Goal: Task Accomplishment & Management: Use online tool/utility

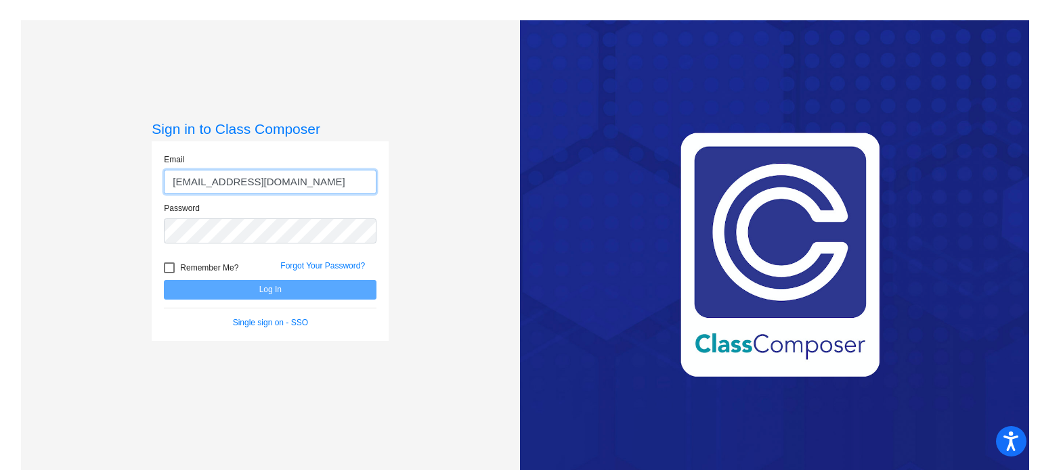
type input "[EMAIL_ADDRESS][DOMAIN_NAME]"
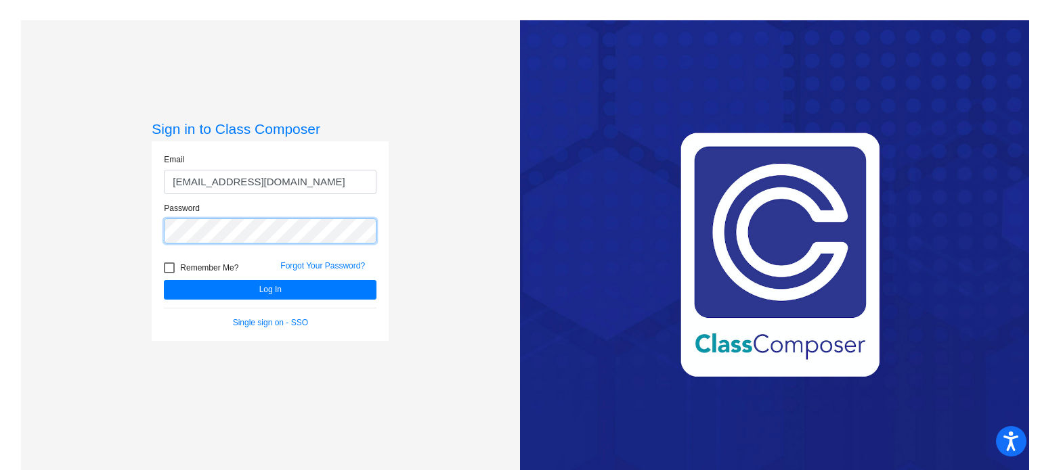
click at [164, 280] on button "Log In" at bounding box center [270, 290] width 213 height 20
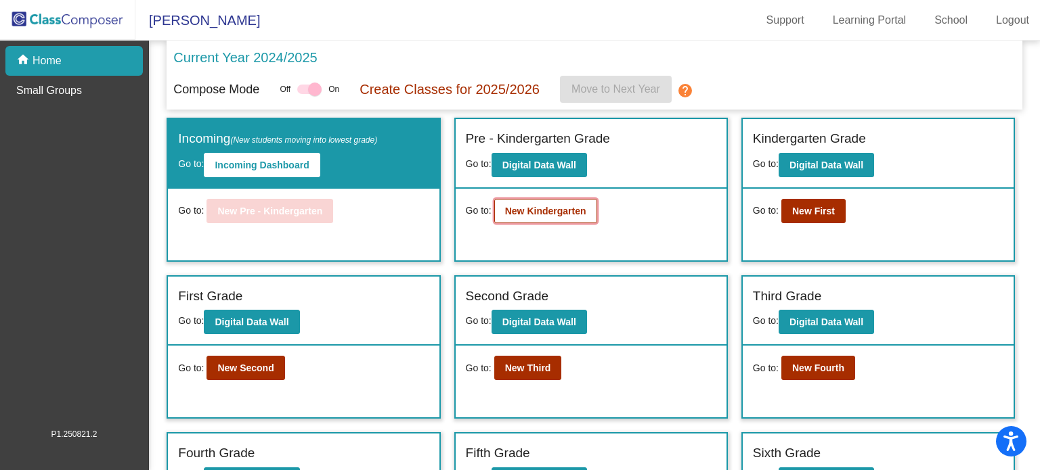
click at [553, 210] on b "New Kindergarten" at bounding box center [545, 211] width 81 height 11
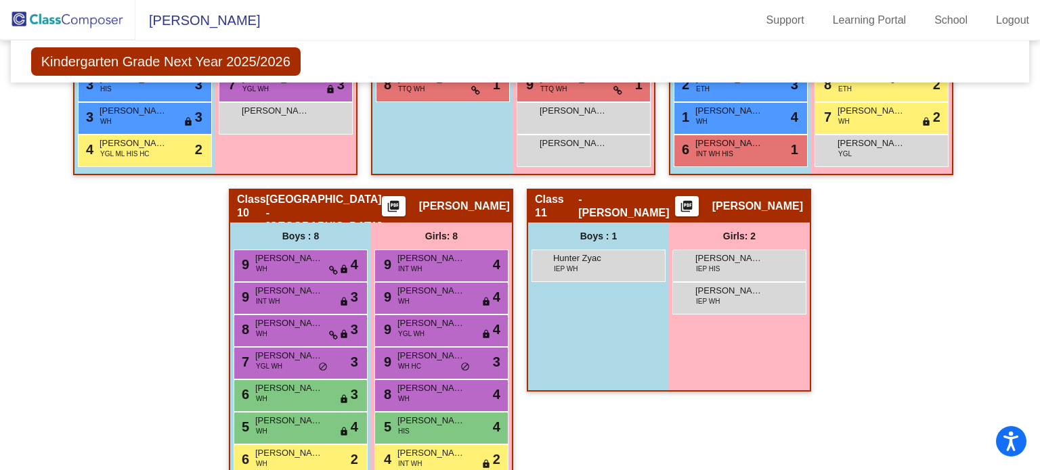
scroll to position [1618, 0]
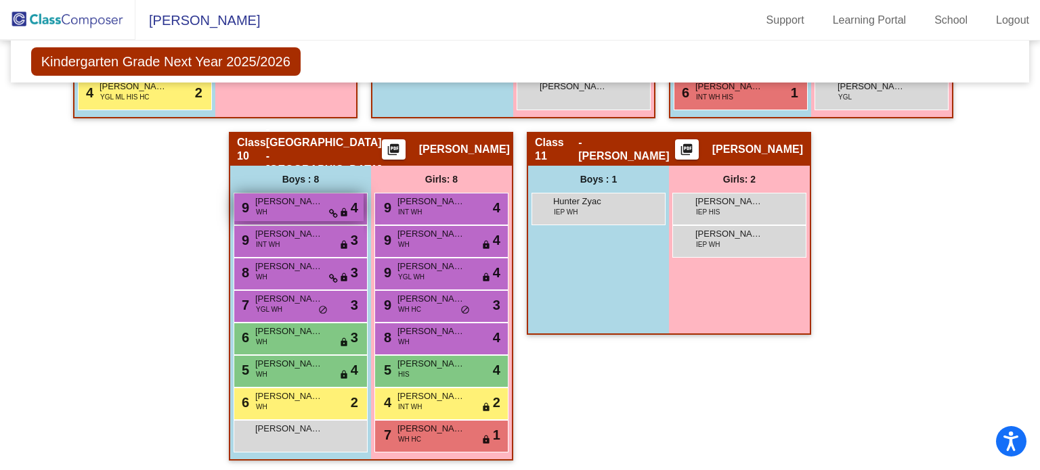
click at [265, 207] on div "9 [PERSON_NAME] WH lock do_not_disturb_alt 4" at bounding box center [298, 208] width 129 height 28
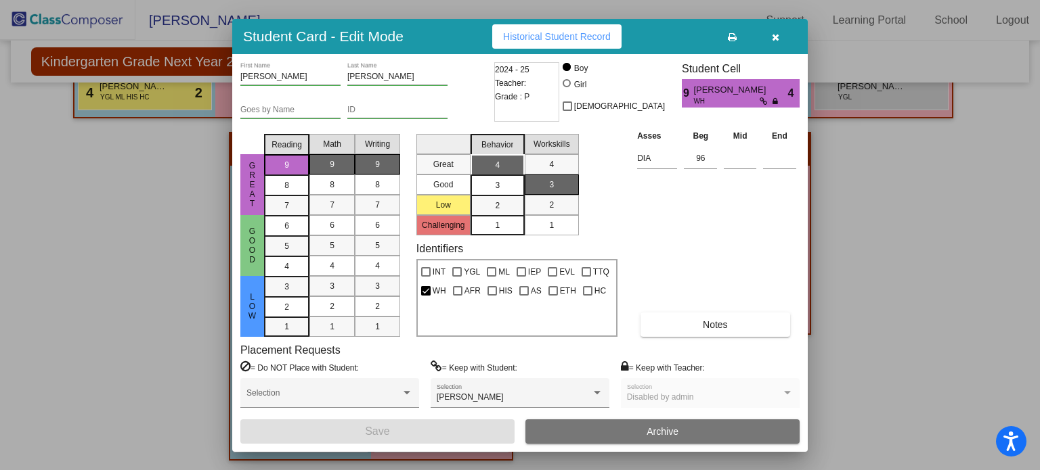
click at [776, 35] on icon "button" at bounding box center [775, 36] width 7 height 9
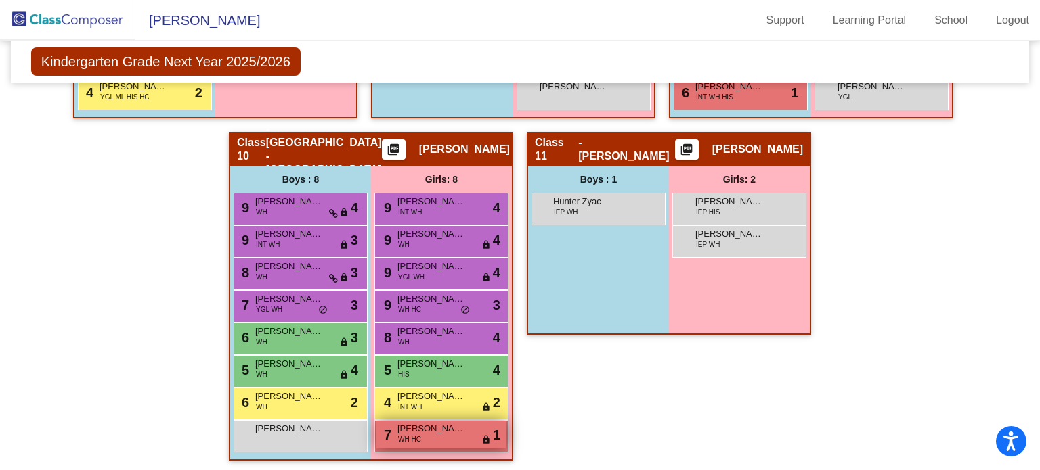
click at [434, 437] on div "7 [PERSON_NAME] WH HC lock do_not_disturb_alt 1" at bounding box center [440, 435] width 129 height 28
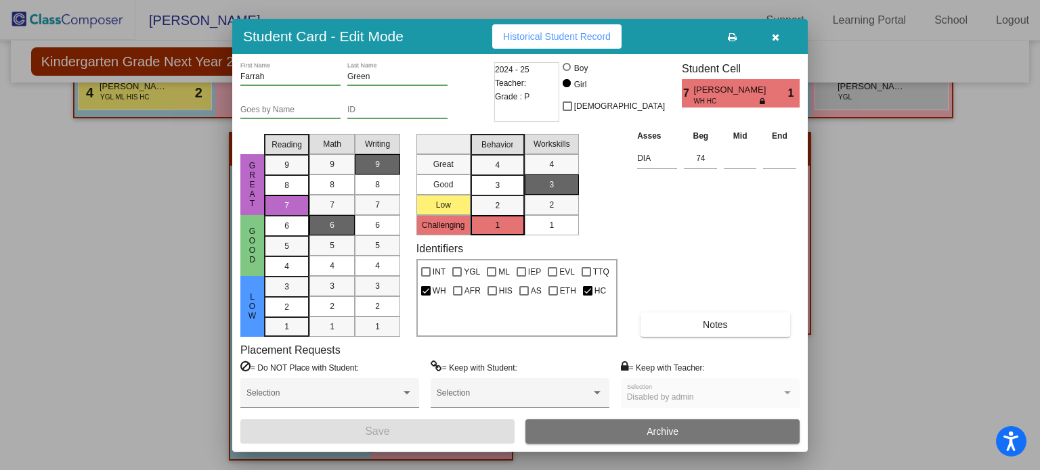
click at [776, 35] on icon "button" at bounding box center [775, 36] width 7 height 9
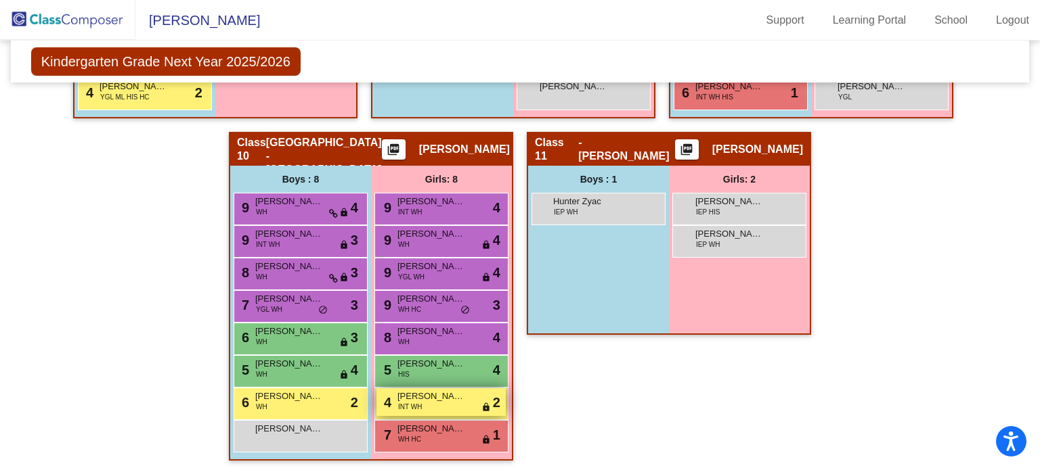
click at [440, 396] on span "[PERSON_NAME]" at bounding box center [431, 397] width 68 height 14
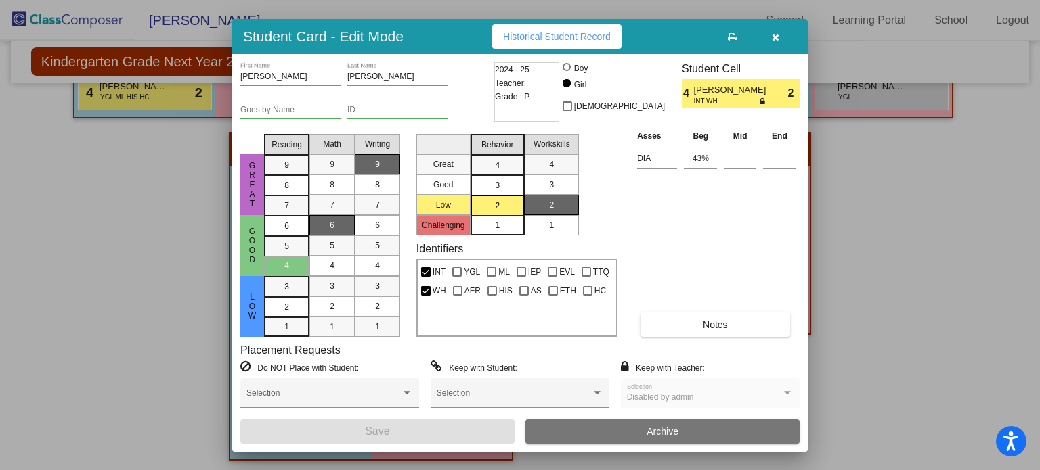
click at [772, 39] on icon "button" at bounding box center [775, 36] width 7 height 9
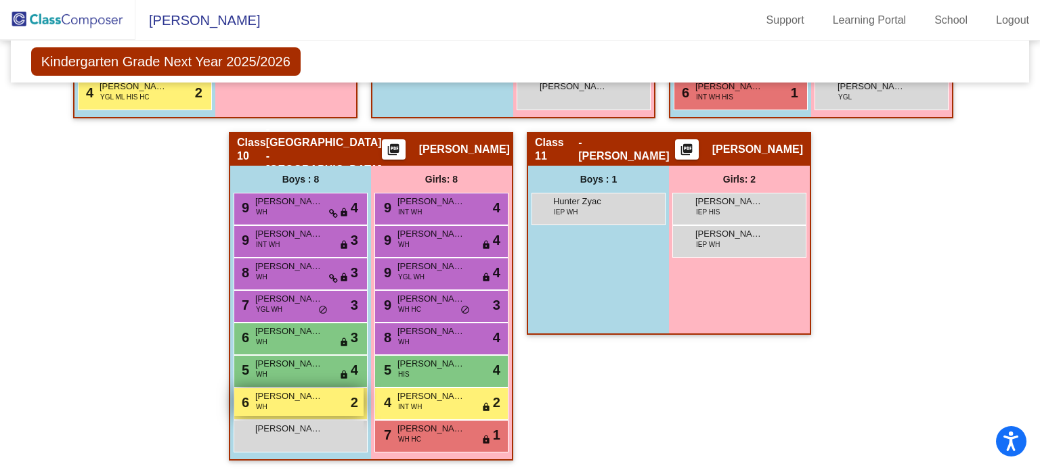
click at [305, 397] on span "[PERSON_NAME]" at bounding box center [289, 397] width 68 height 14
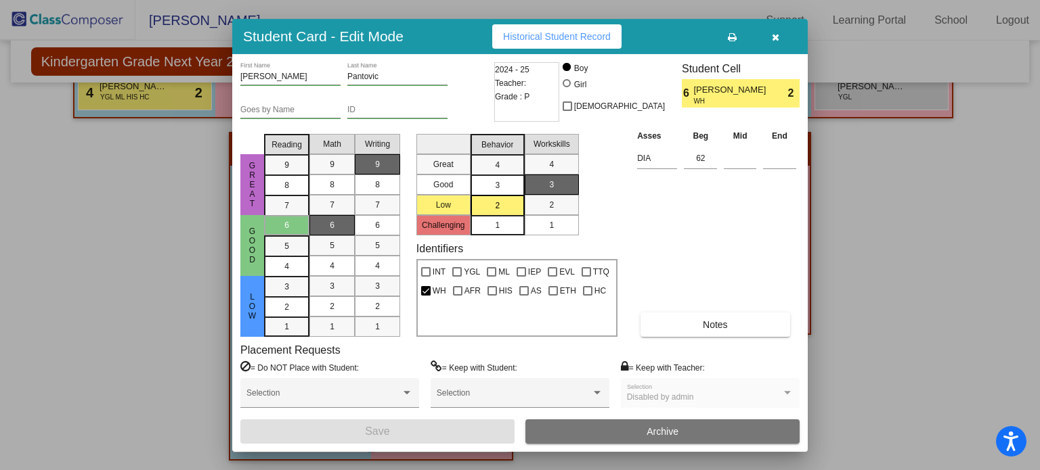
click at [775, 34] on icon "button" at bounding box center [775, 36] width 7 height 9
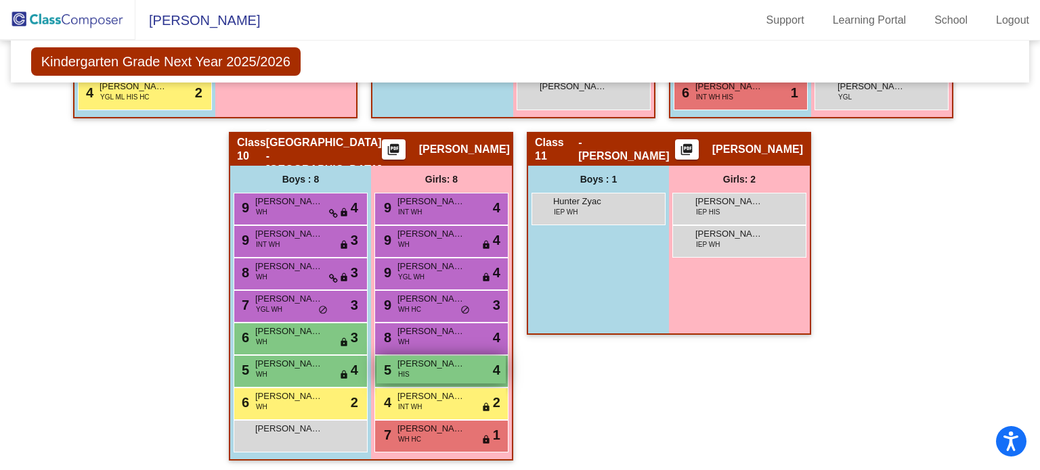
click at [462, 363] on div "5 [PERSON_NAME] HIS lock do_not_disturb_alt 4" at bounding box center [440, 370] width 129 height 28
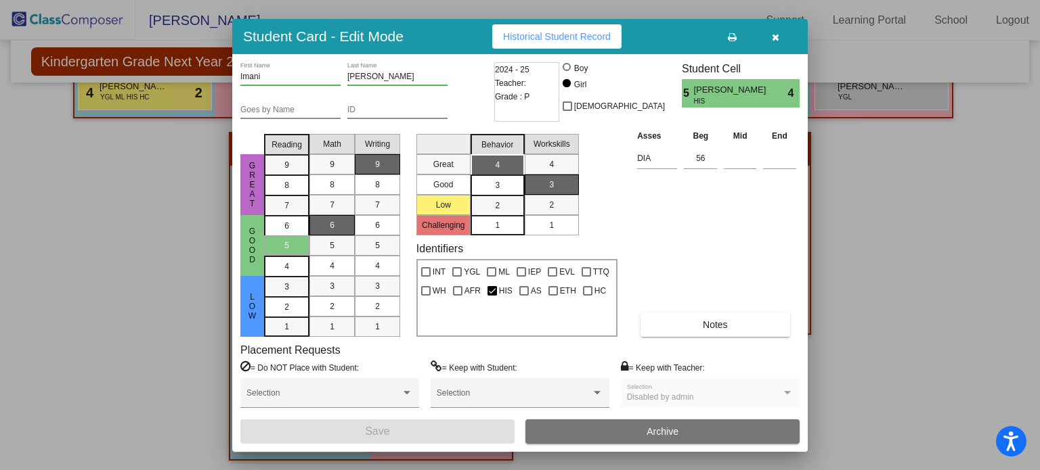
click at [774, 38] on icon "button" at bounding box center [775, 36] width 7 height 9
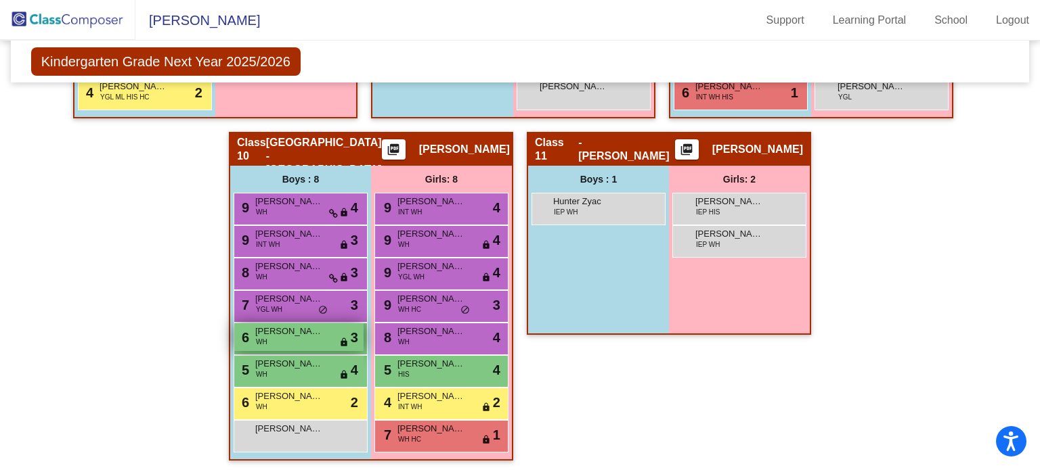
click at [265, 337] on div "6 [PERSON_NAME] WH lock do_not_disturb_alt 3" at bounding box center [298, 338] width 129 height 28
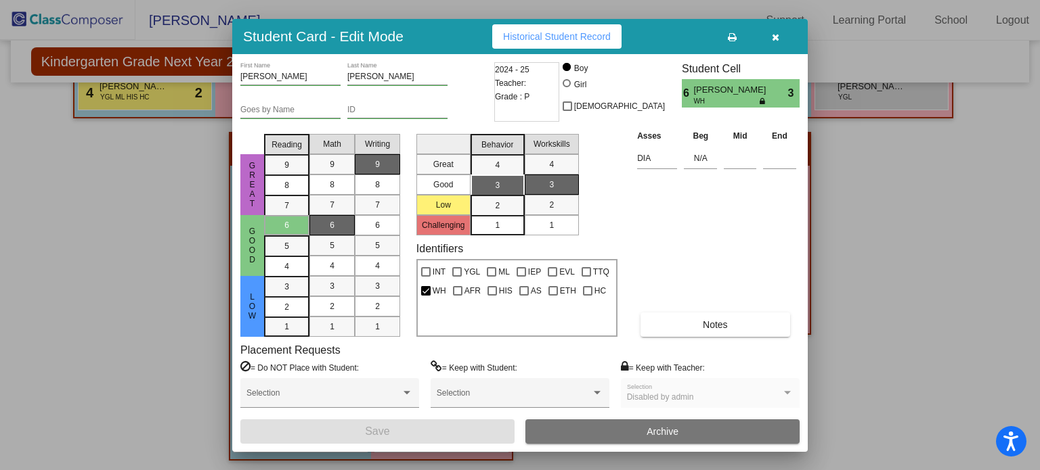
click at [778, 37] on icon "button" at bounding box center [775, 36] width 7 height 9
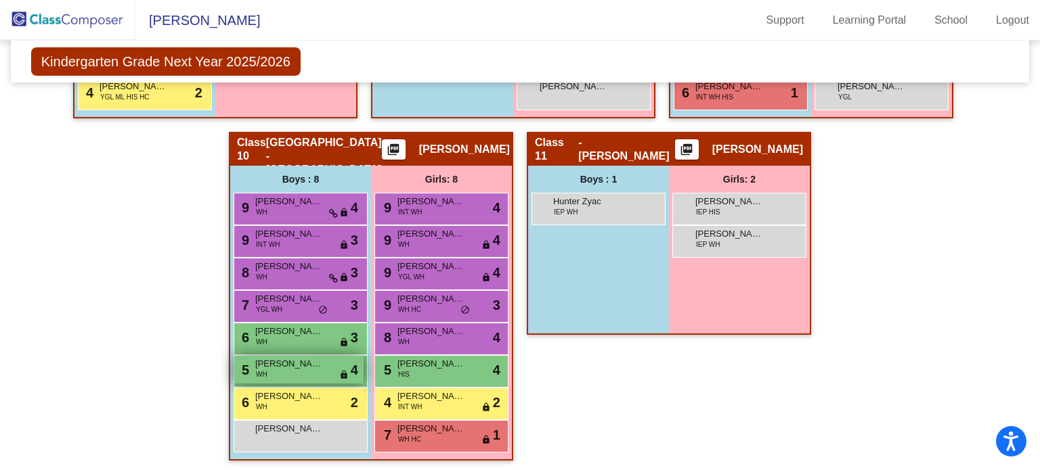
click at [306, 362] on span "[PERSON_NAME]" at bounding box center [289, 364] width 68 height 14
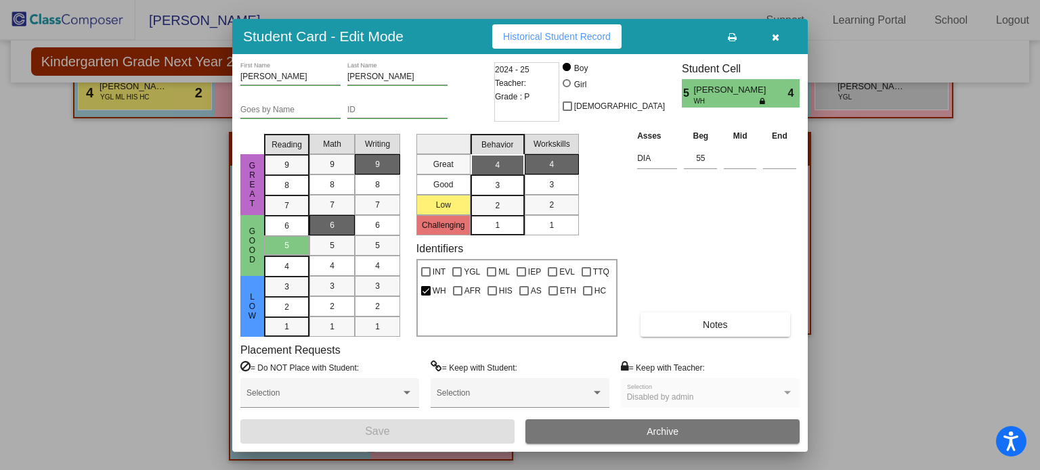
click at [776, 35] on icon "button" at bounding box center [775, 36] width 7 height 9
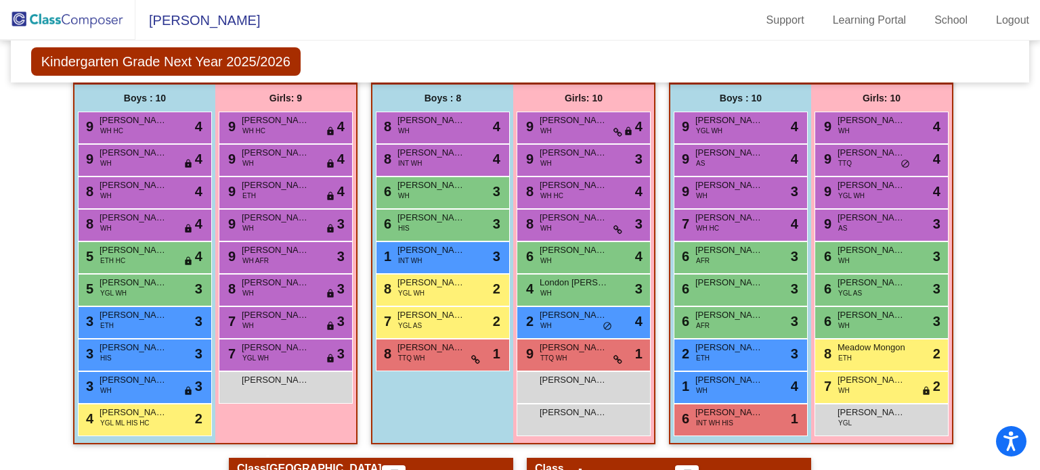
scroll to position [1290, 0]
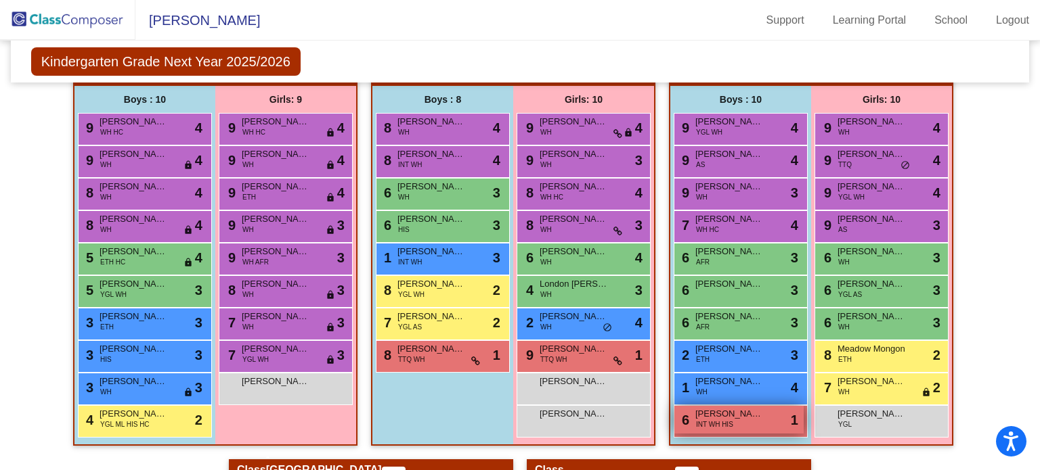
click at [726, 430] on div "6 [PERSON_NAME] INT WH HIS lock do_not_disturb_alt 1" at bounding box center [738, 420] width 129 height 28
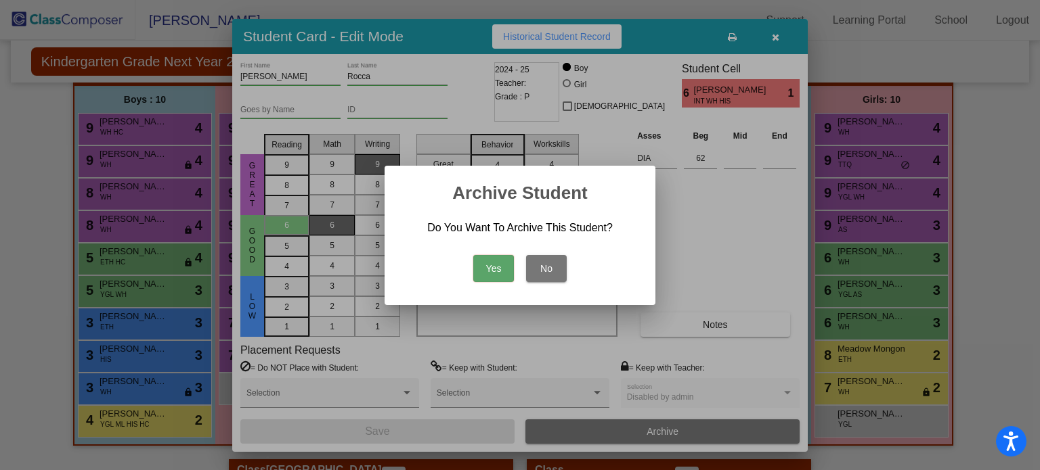
click at [550, 271] on button "No" at bounding box center [546, 268] width 41 height 27
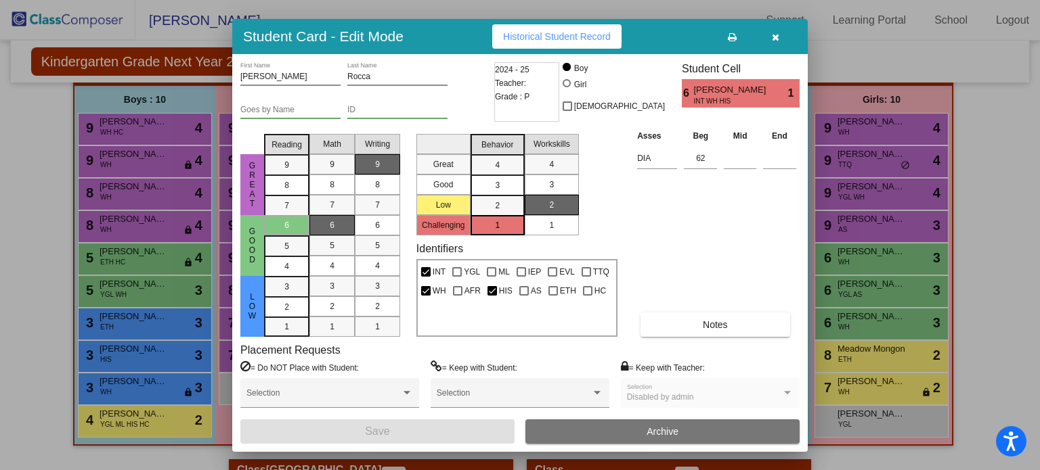
click at [776, 34] on icon "button" at bounding box center [775, 36] width 7 height 9
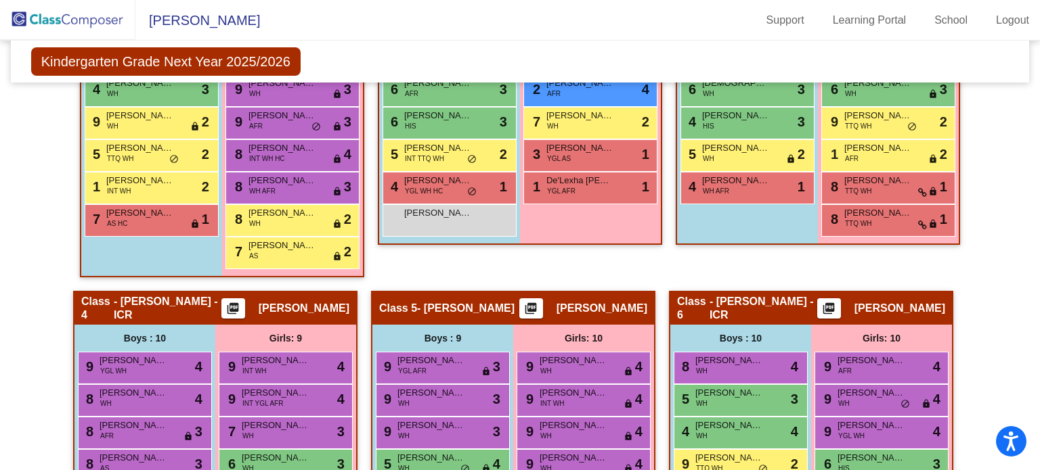
scroll to position [644, 0]
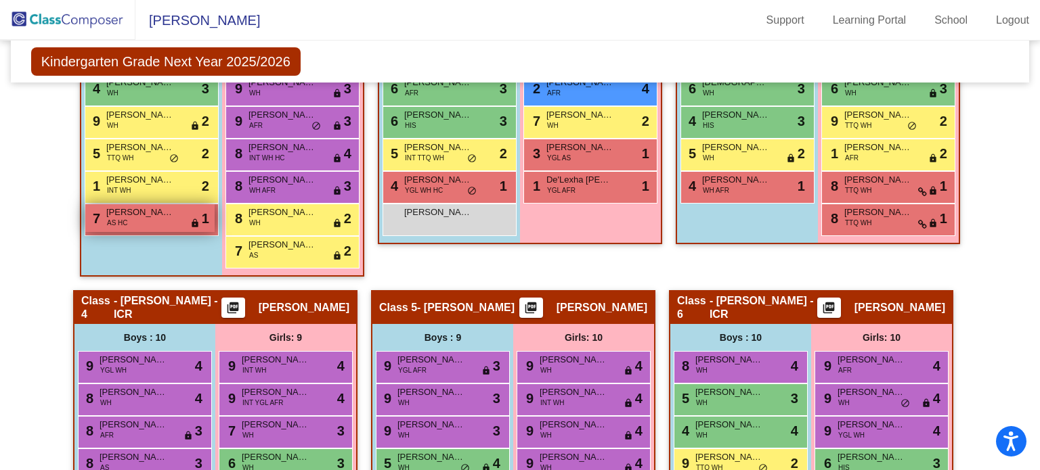
click at [149, 215] on span "[PERSON_NAME]" at bounding box center [140, 213] width 68 height 14
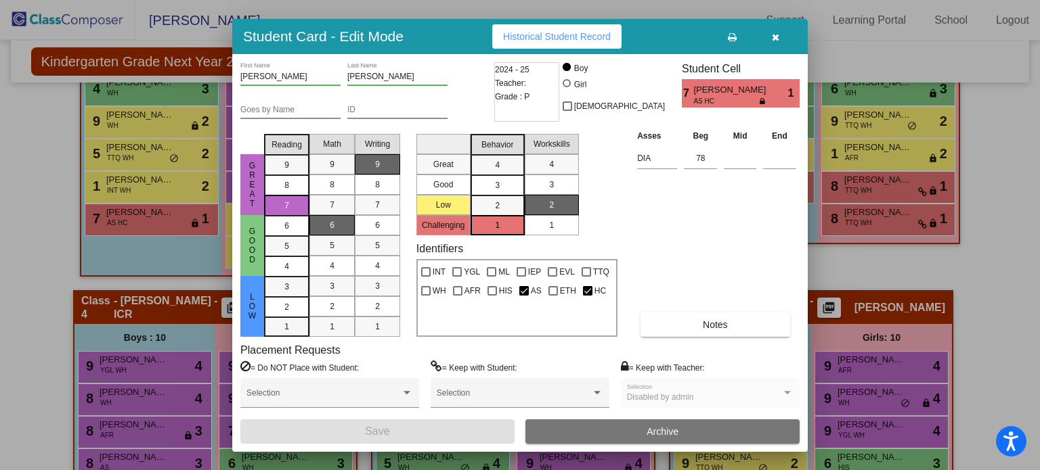
click at [776, 33] on icon "button" at bounding box center [775, 36] width 7 height 9
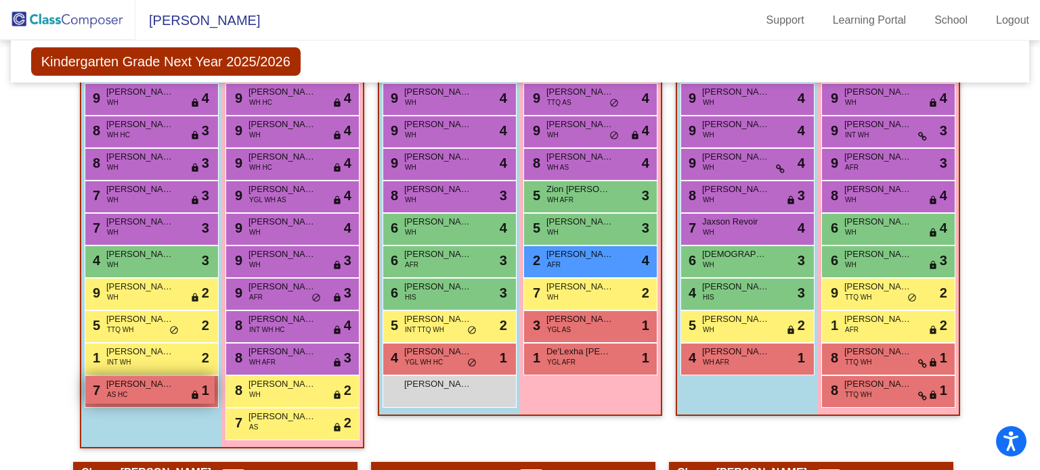
scroll to position [479, 0]
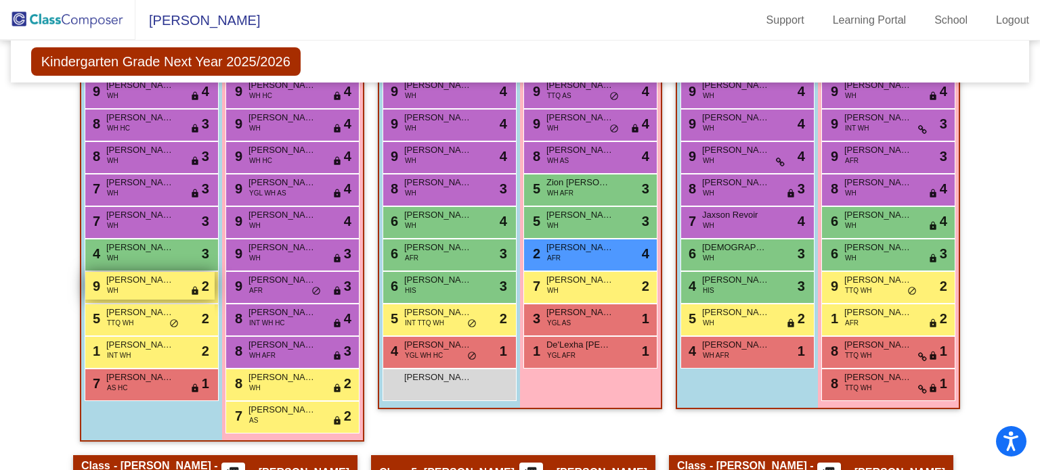
click at [125, 286] on div "9 [PERSON_NAME] WH lock do_not_disturb_alt 2" at bounding box center [149, 286] width 129 height 28
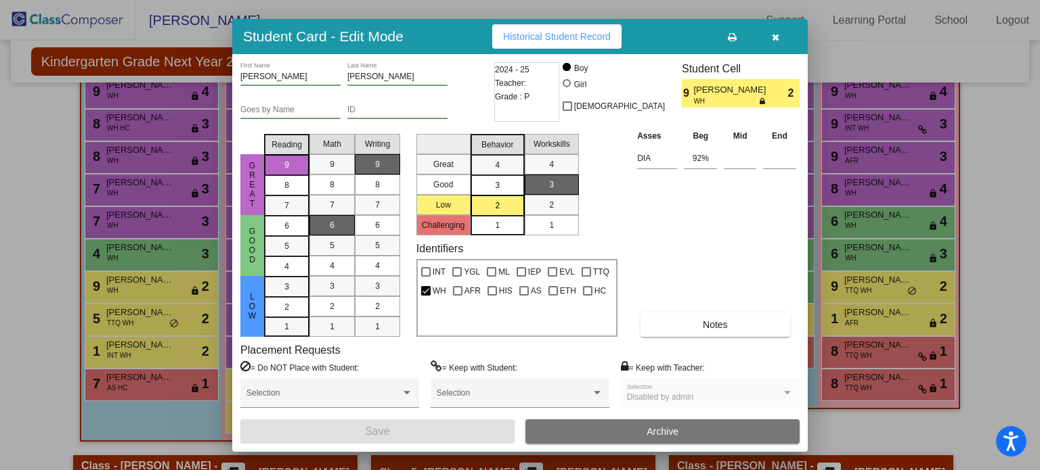
click at [775, 33] on icon "button" at bounding box center [775, 36] width 7 height 9
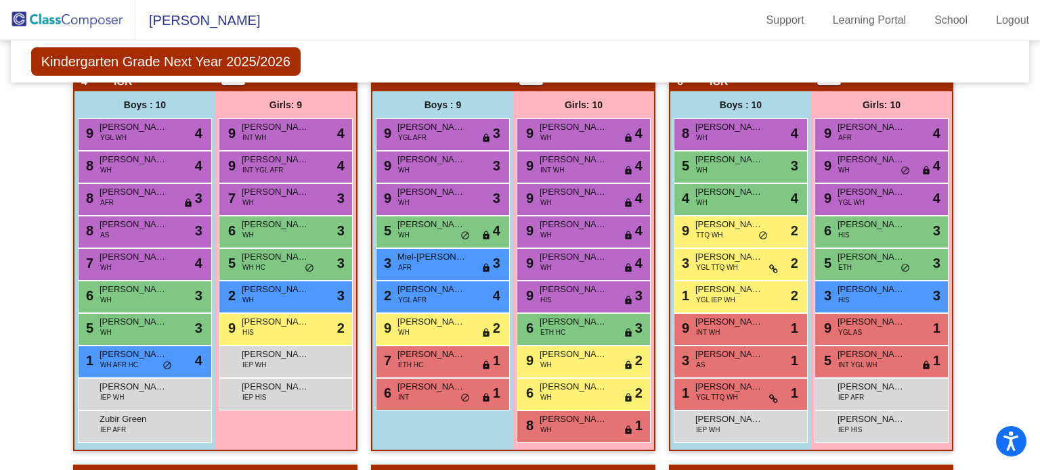
scroll to position [877, 0]
click at [432, 123] on span "[PERSON_NAME]" at bounding box center [431, 127] width 68 height 14
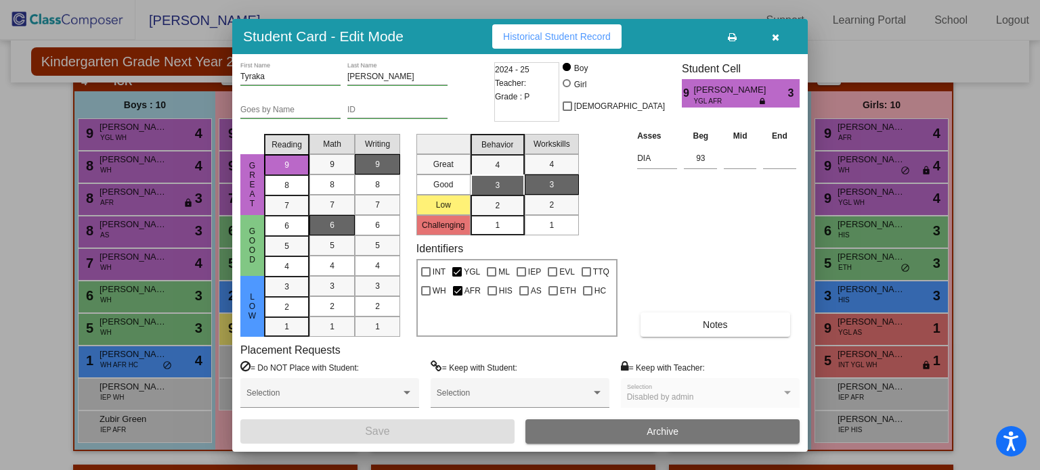
click at [772, 39] on icon "button" at bounding box center [775, 36] width 7 height 9
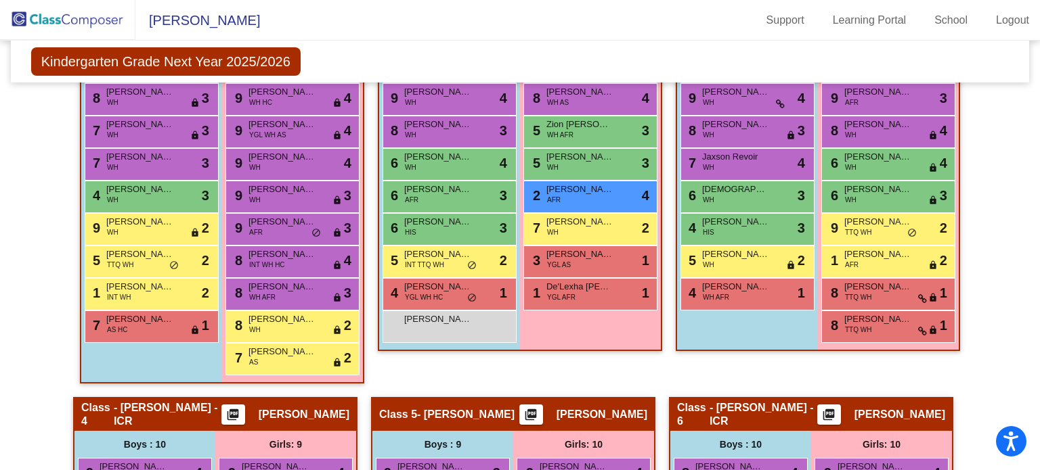
scroll to position [542, 0]
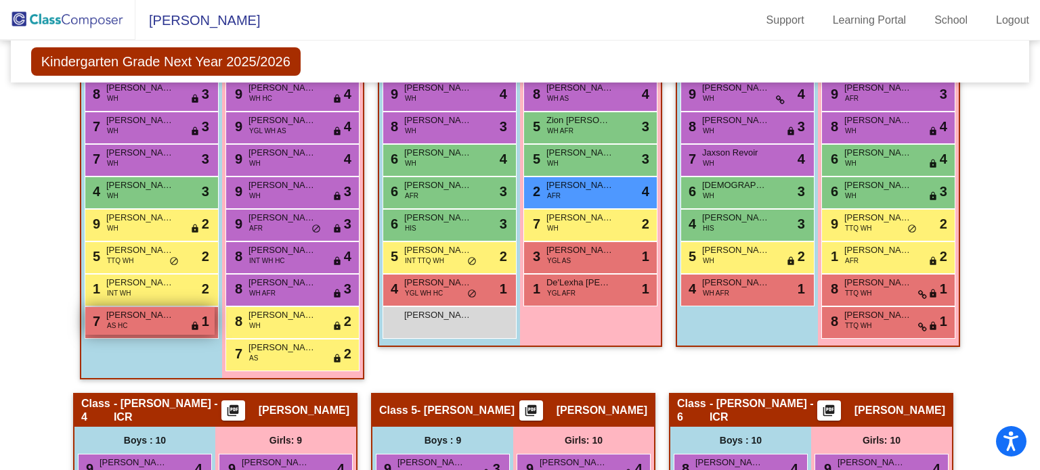
click at [131, 323] on div "7 [PERSON_NAME] AS HC lock do_not_disturb_alt 1" at bounding box center [149, 321] width 129 height 28
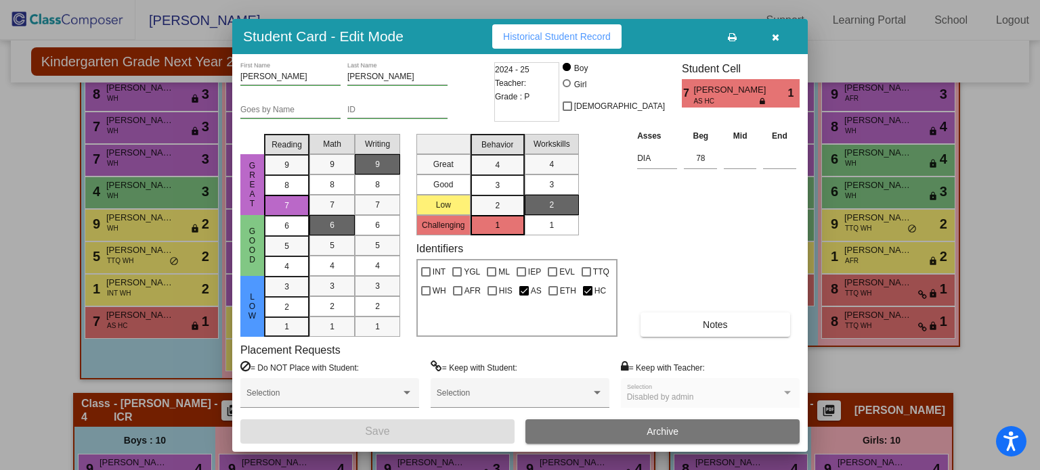
click at [772, 39] on icon "button" at bounding box center [775, 36] width 7 height 9
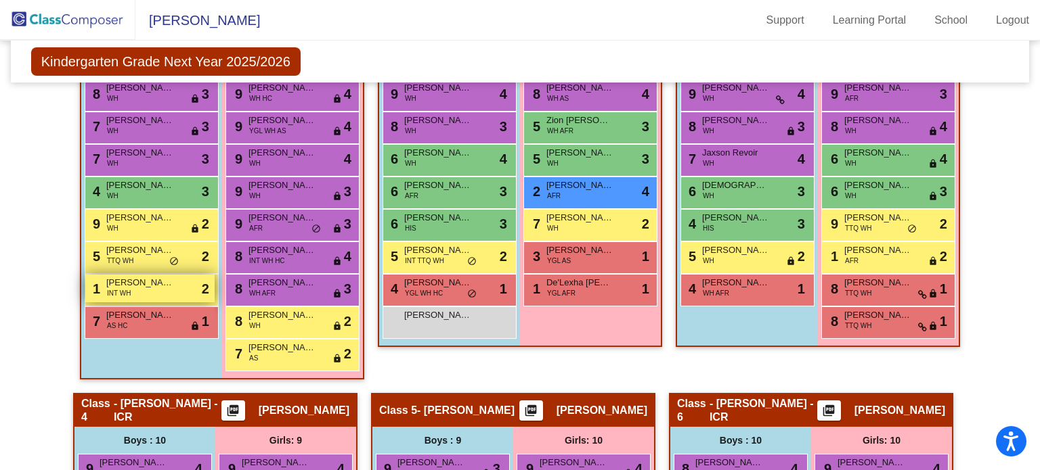
click at [152, 288] on div "1 [PERSON_NAME] INT WH lock do_not_disturb_alt 2" at bounding box center [149, 289] width 129 height 28
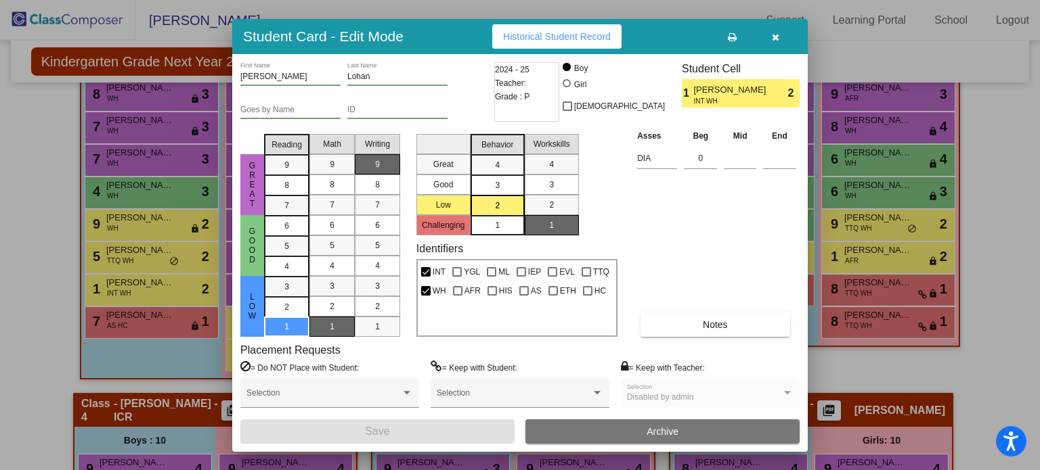
click at [772, 35] on icon "button" at bounding box center [775, 36] width 7 height 9
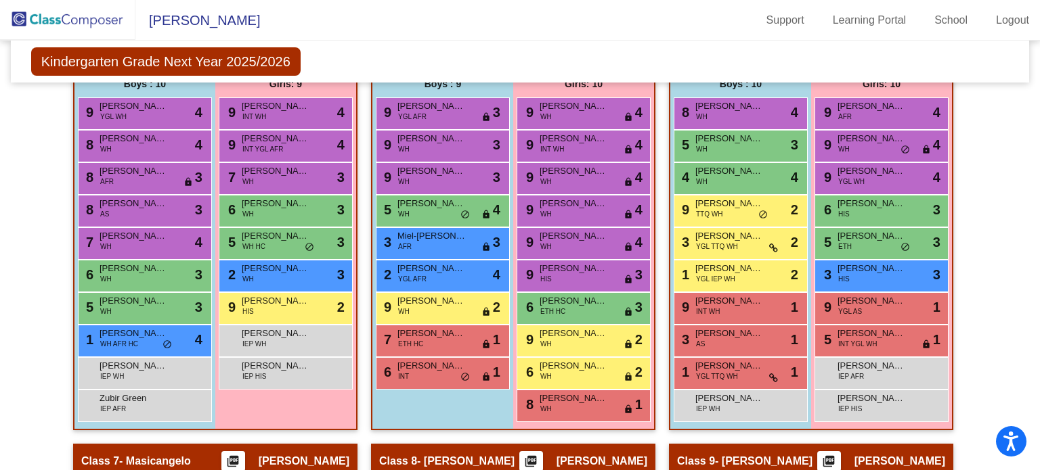
scroll to position [900, 0]
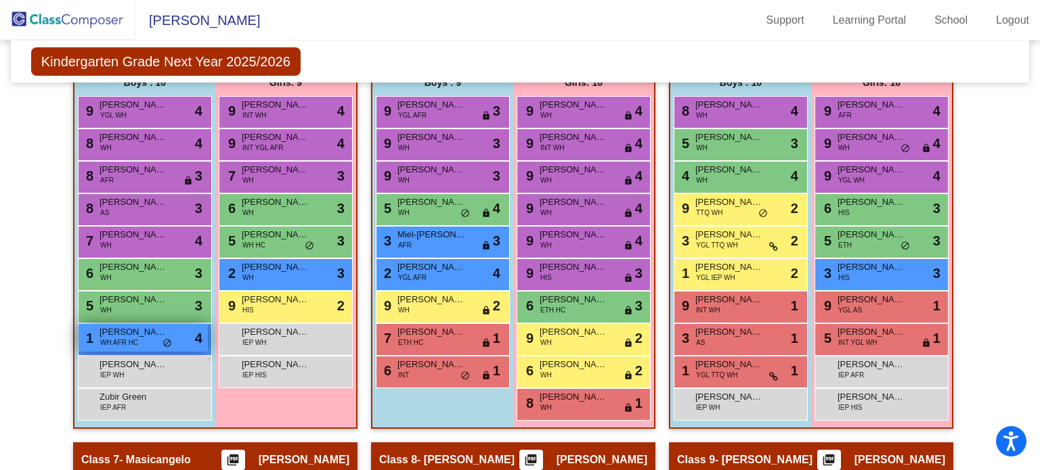
click at [129, 329] on span "[PERSON_NAME]" at bounding box center [134, 333] width 68 height 14
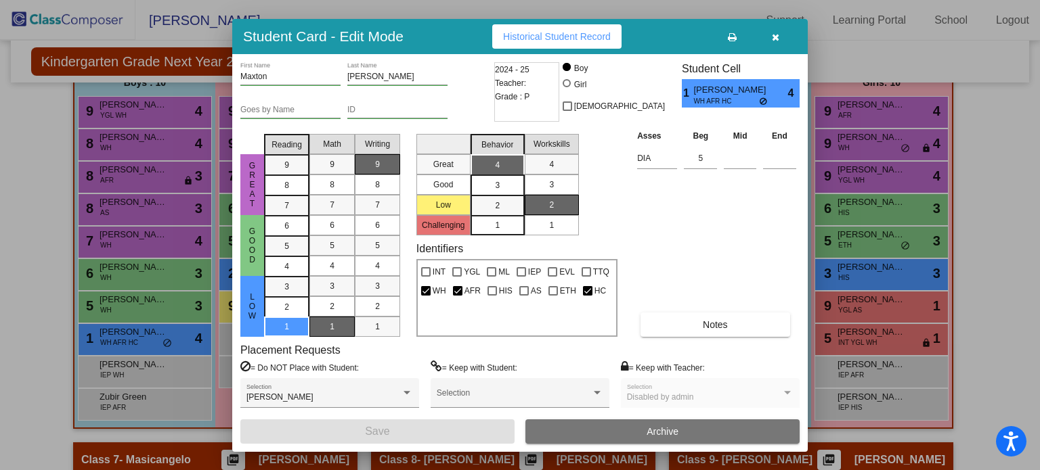
click at [774, 37] on icon "button" at bounding box center [775, 36] width 7 height 9
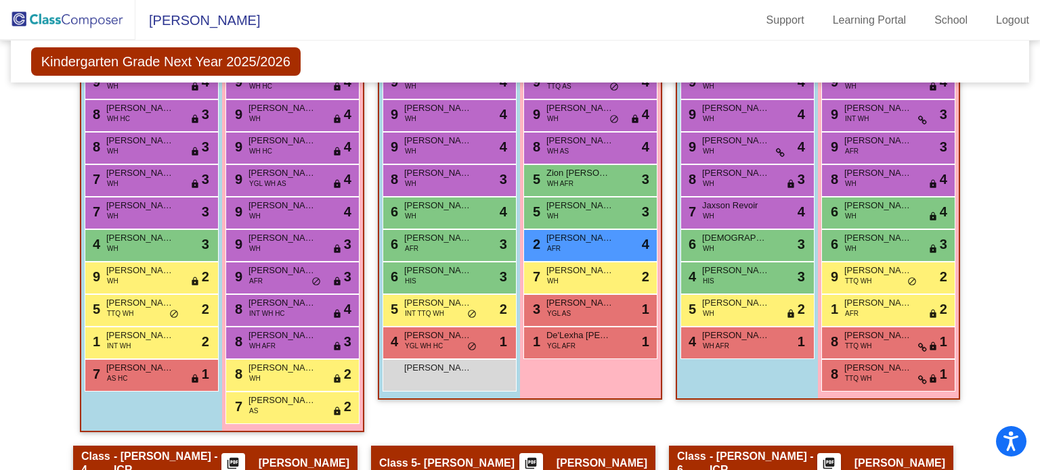
scroll to position [493, 0]
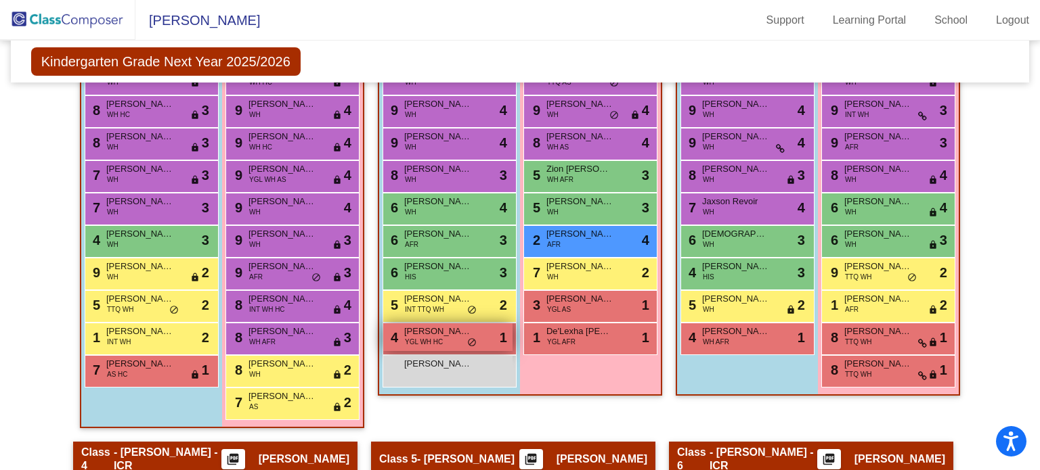
click at [412, 337] on span "YGL WH HC" at bounding box center [424, 342] width 38 height 10
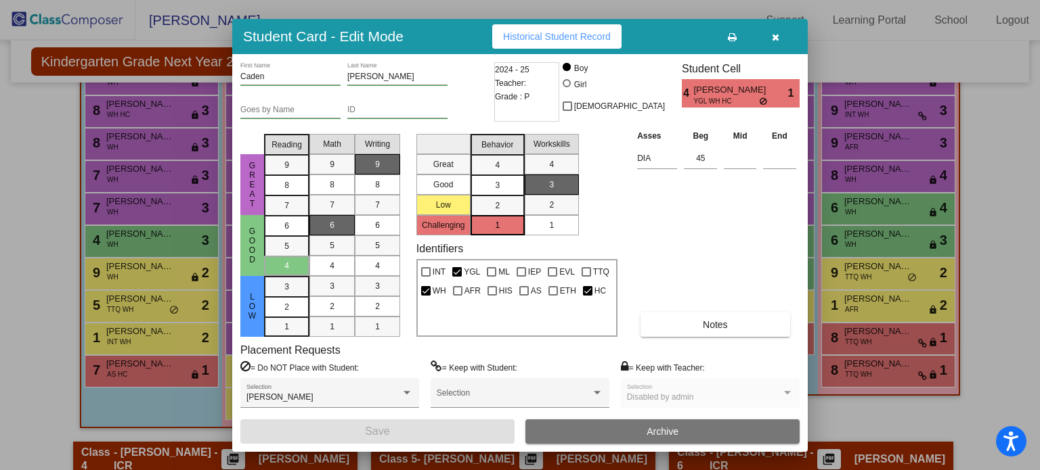
click at [778, 35] on button "button" at bounding box center [774, 36] width 43 height 24
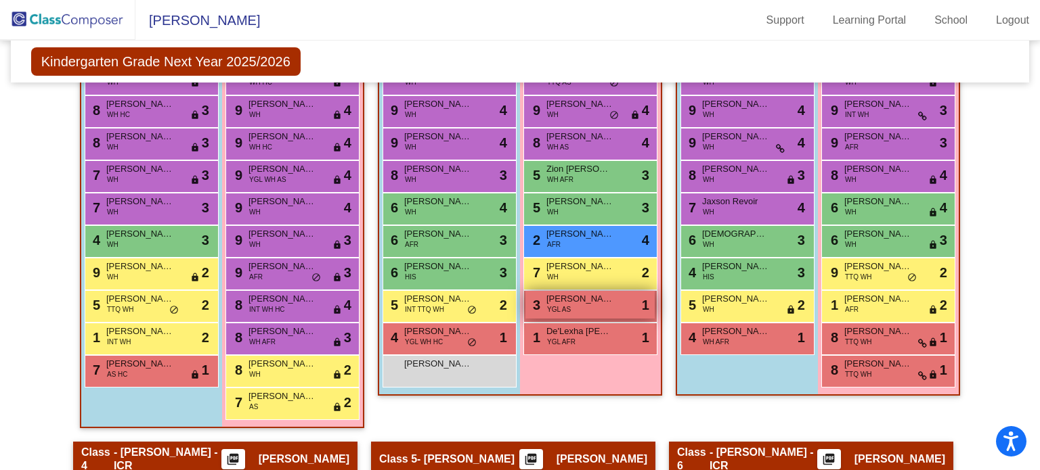
click at [573, 304] on div "3 Tanshika [PERSON_NAME] YGL AS lock do_not_disturb_alt 1" at bounding box center [589, 305] width 129 height 28
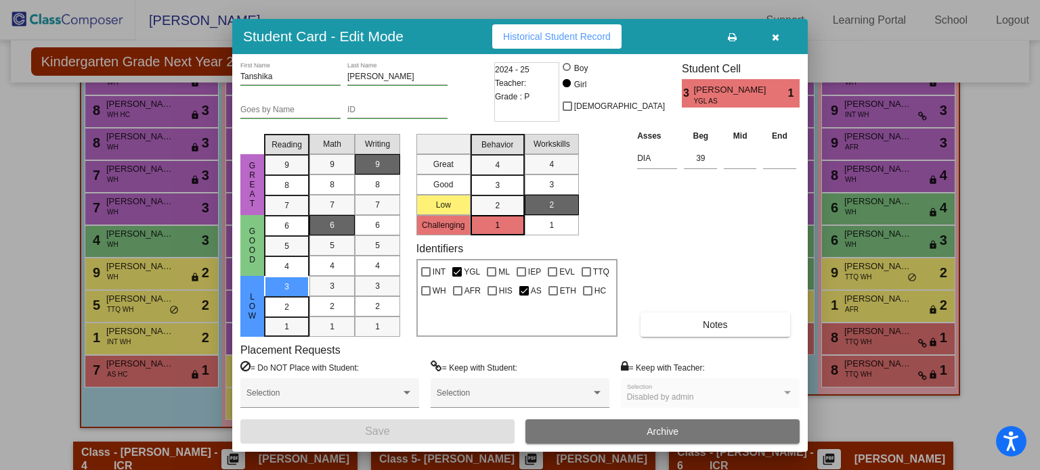
click at [777, 39] on icon "button" at bounding box center [775, 36] width 7 height 9
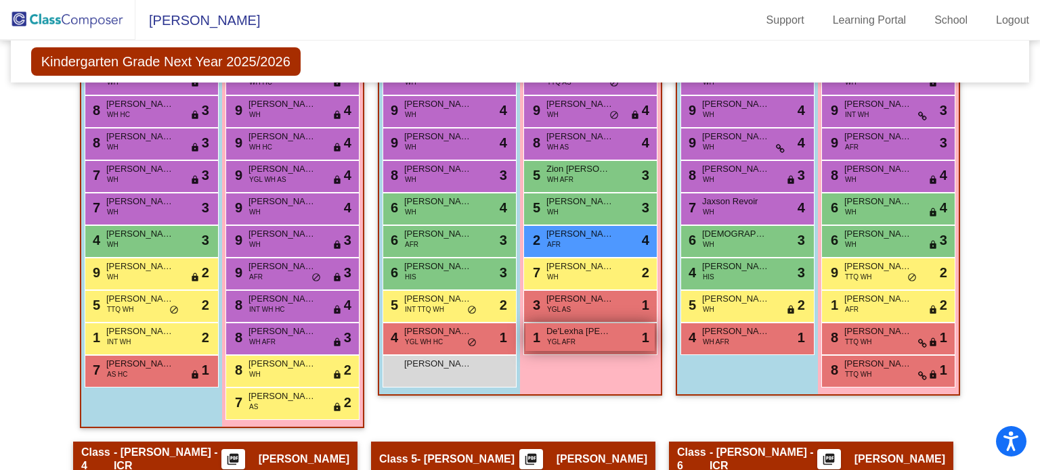
click at [583, 328] on span "De'Lexha [PERSON_NAME]" at bounding box center [580, 332] width 68 height 14
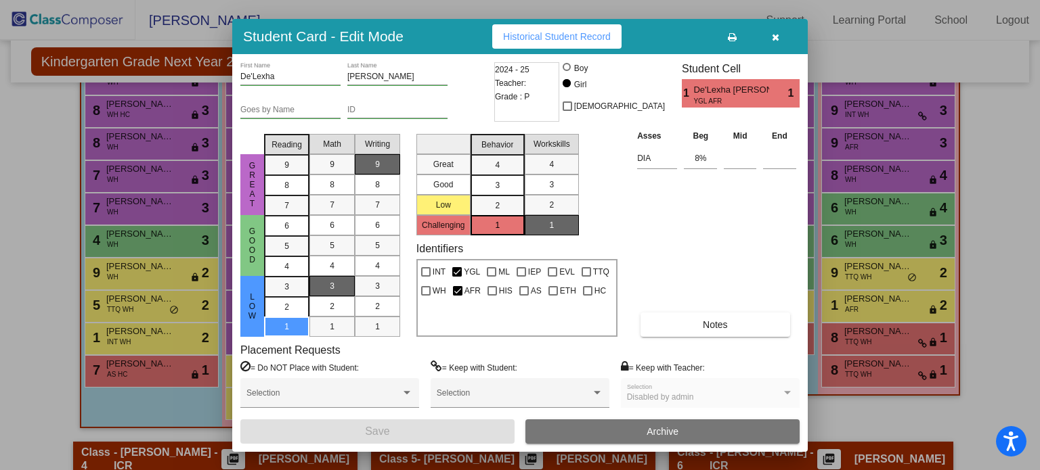
click at [774, 35] on icon "button" at bounding box center [775, 36] width 7 height 9
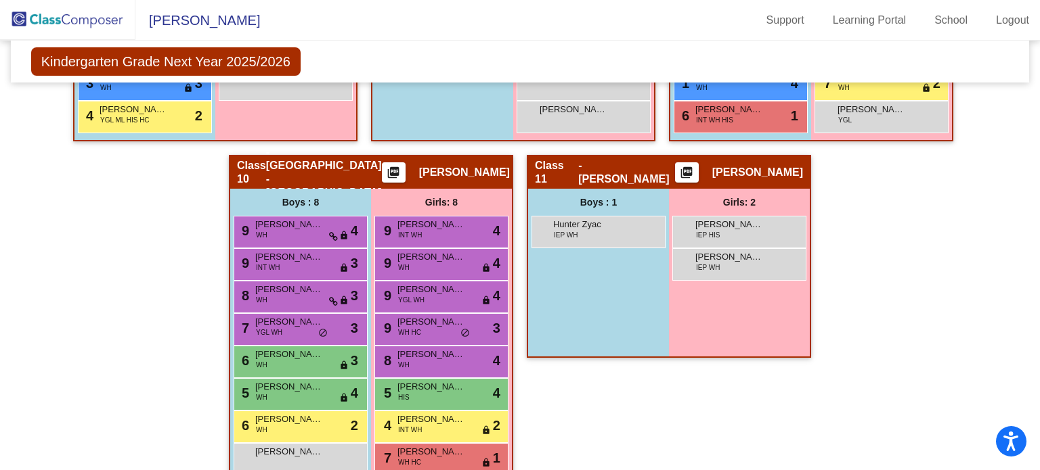
scroll to position [1618, 0]
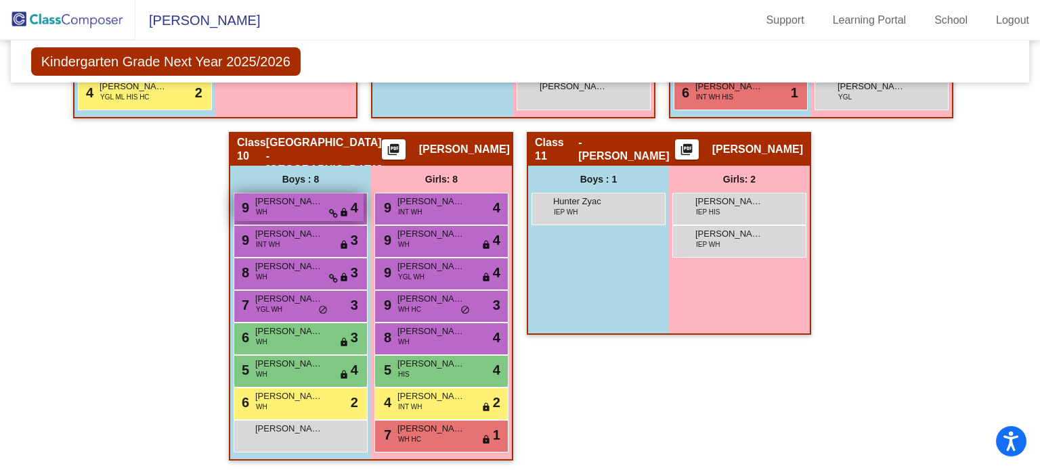
click at [300, 209] on div "9 [PERSON_NAME] WH lock do_not_disturb_alt 4" at bounding box center [298, 208] width 129 height 28
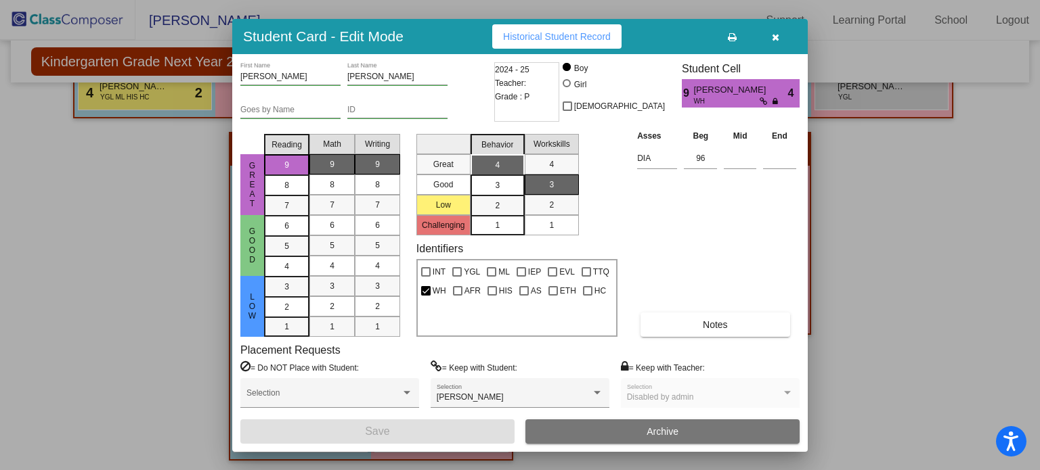
click at [776, 37] on icon "button" at bounding box center [775, 36] width 7 height 9
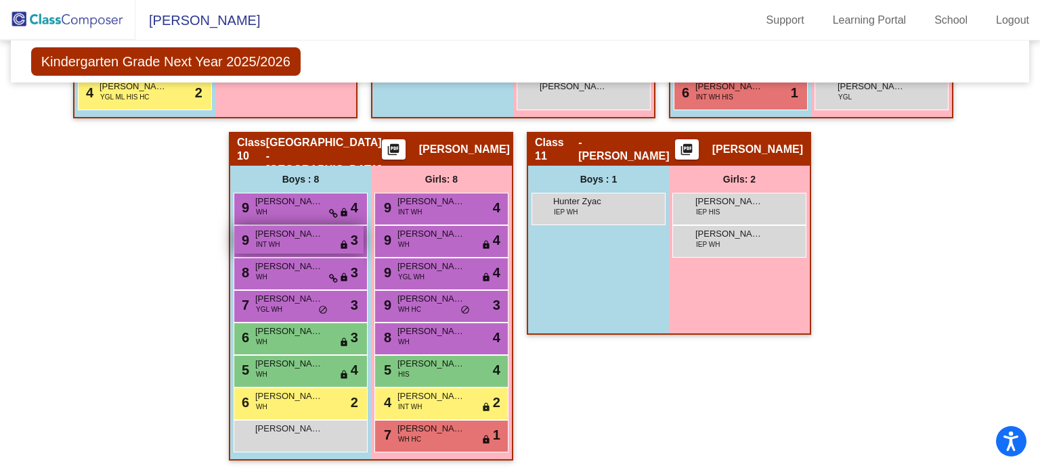
click at [290, 231] on span "[PERSON_NAME]" at bounding box center [289, 234] width 68 height 14
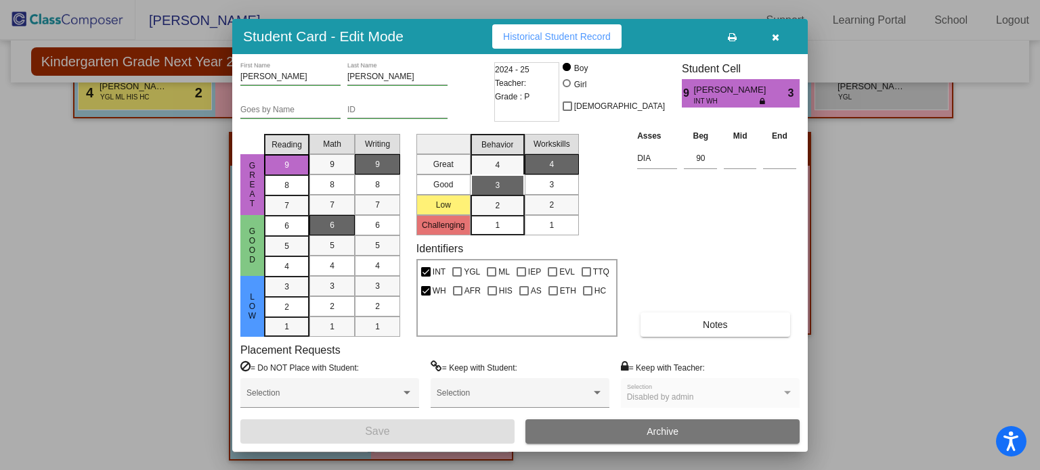
click at [778, 36] on icon "button" at bounding box center [775, 36] width 7 height 9
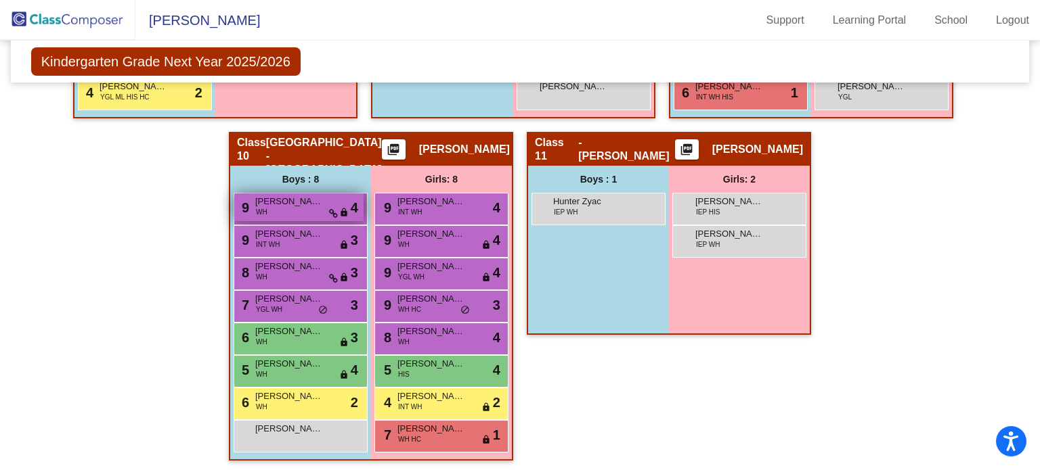
click at [292, 200] on span "[PERSON_NAME]" at bounding box center [289, 202] width 68 height 14
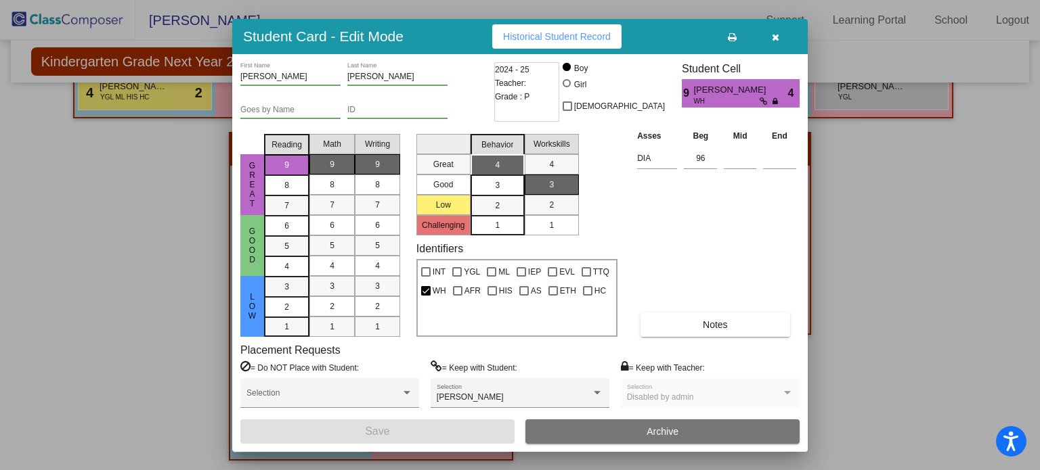
click at [776, 37] on icon "button" at bounding box center [775, 36] width 7 height 9
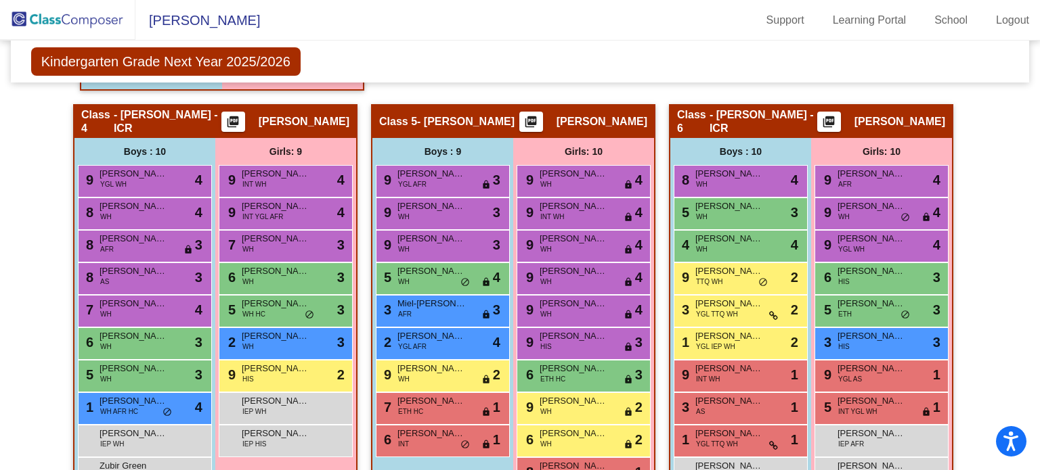
scroll to position [830, 0]
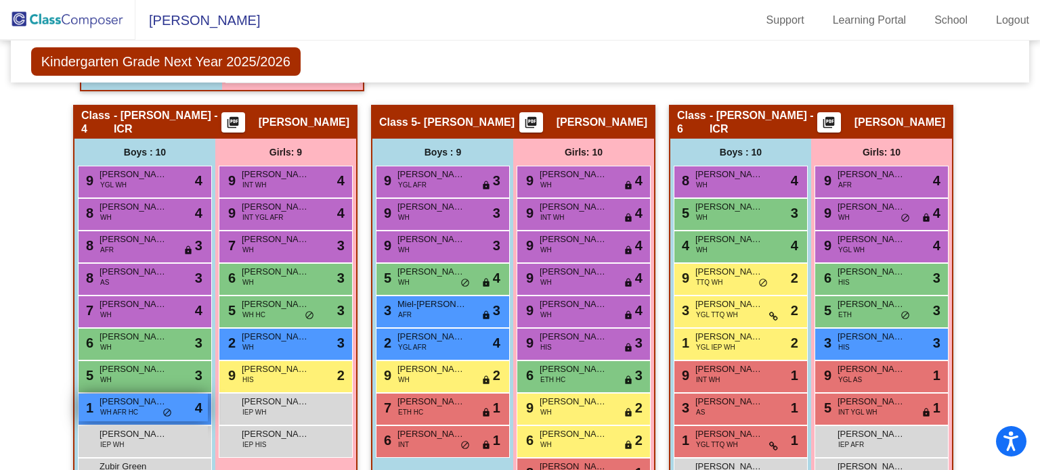
click at [117, 411] on span "WH AFR HC" at bounding box center [119, 413] width 38 height 10
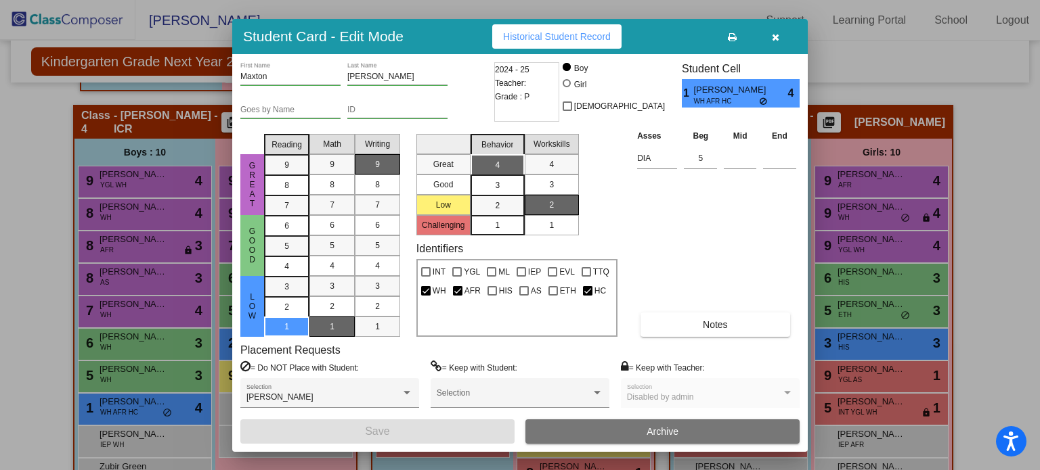
click at [776, 36] on icon "button" at bounding box center [775, 36] width 7 height 9
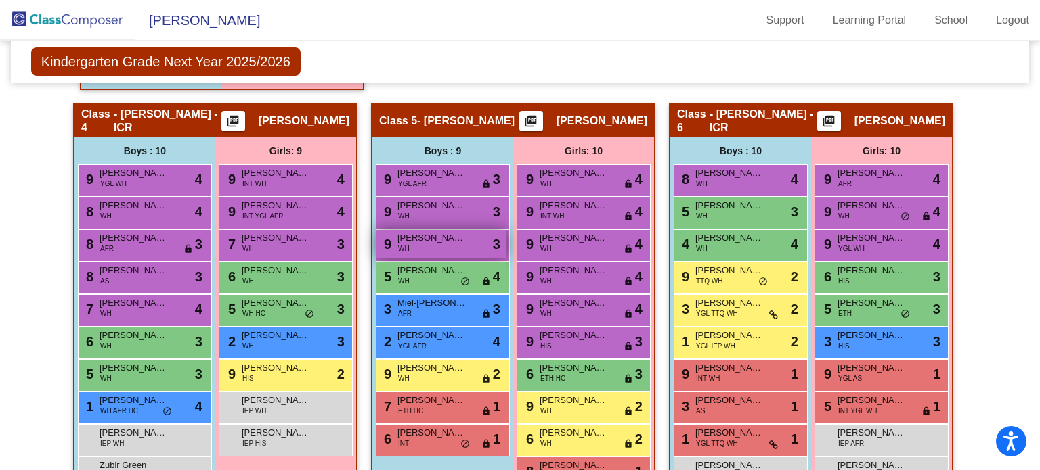
scroll to position [1618, 0]
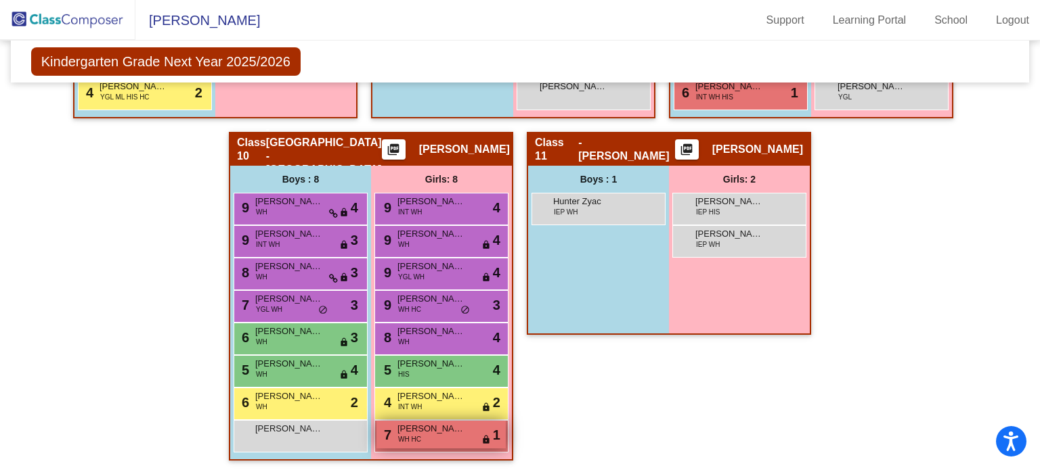
click at [420, 439] on div "7 [PERSON_NAME] WH HC lock do_not_disturb_alt 1" at bounding box center [440, 435] width 129 height 28
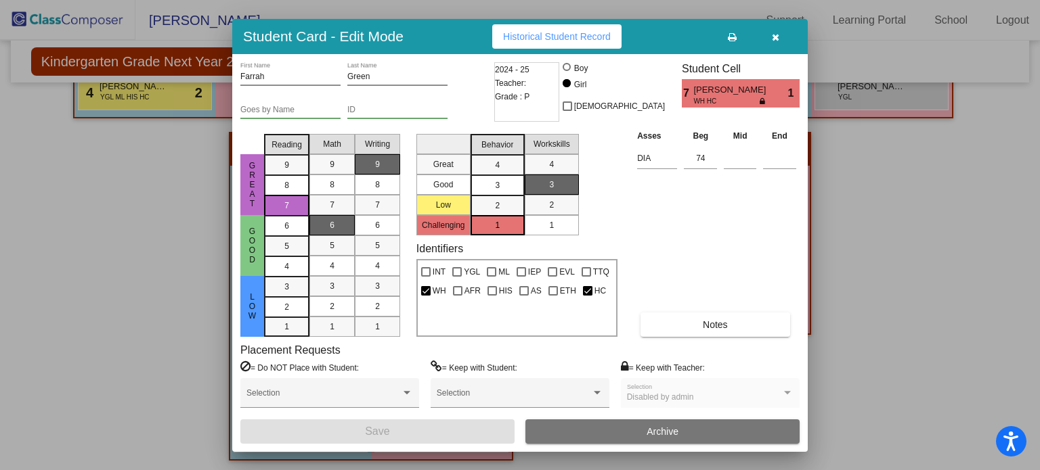
click at [772, 35] on icon "button" at bounding box center [775, 36] width 7 height 9
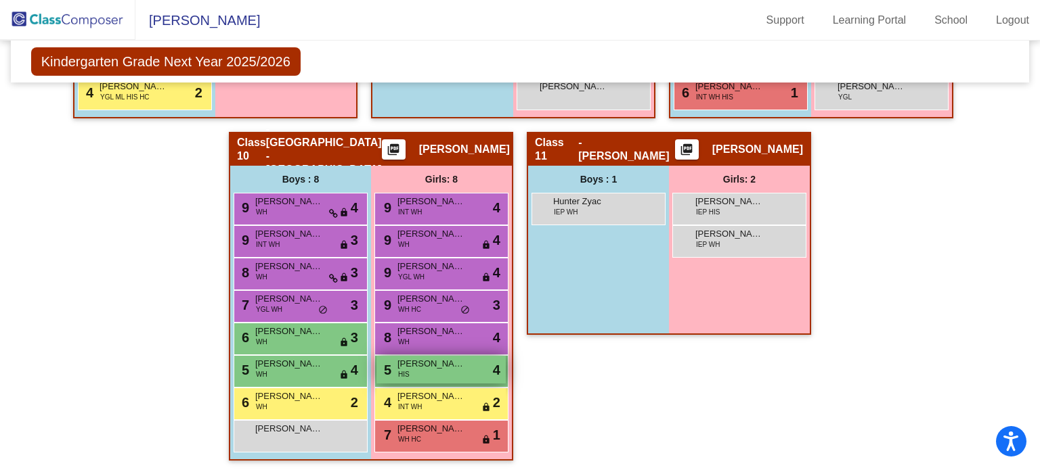
click at [420, 370] on div "5 [PERSON_NAME] HIS lock do_not_disturb_alt 4" at bounding box center [440, 370] width 129 height 28
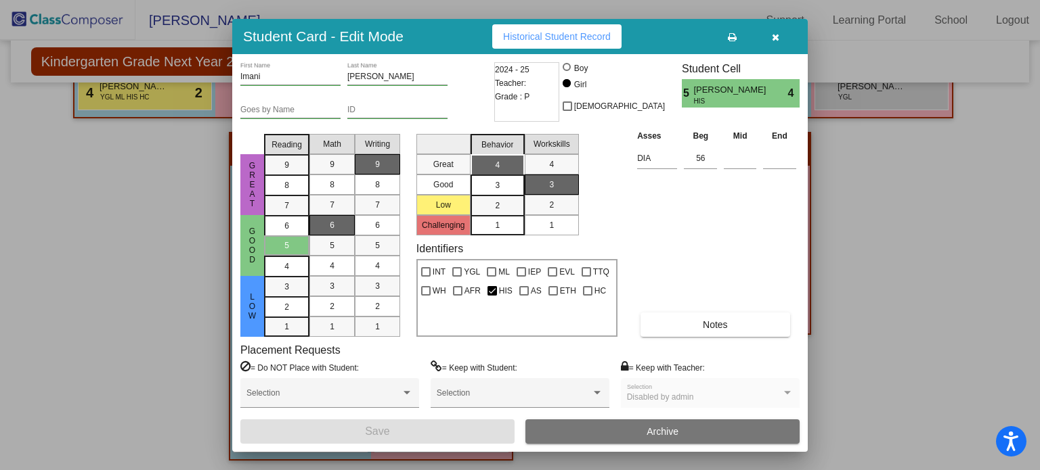
click at [774, 35] on icon "button" at bounding box center [775, 36] width 7 height 9
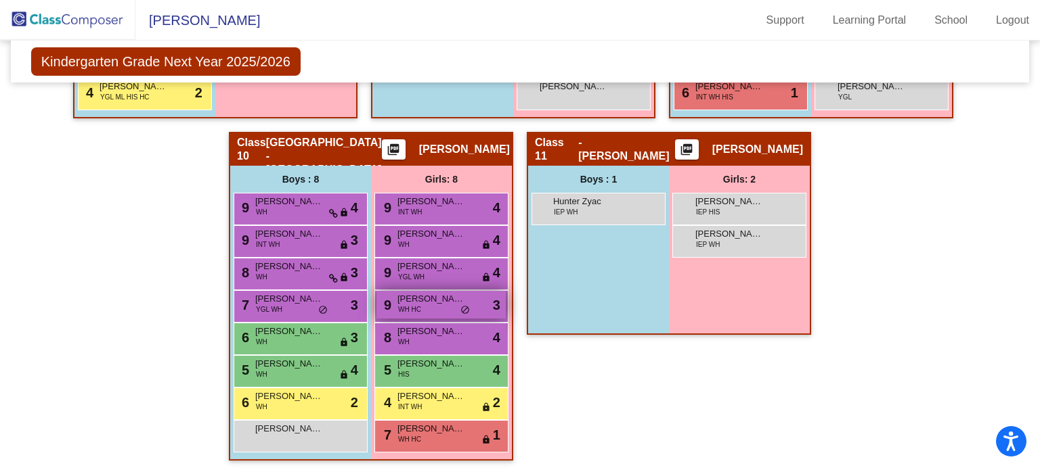
click at [431, 294] on span "[PERSON_NAME]" at bounding box center [431, 299] width 68 height 14
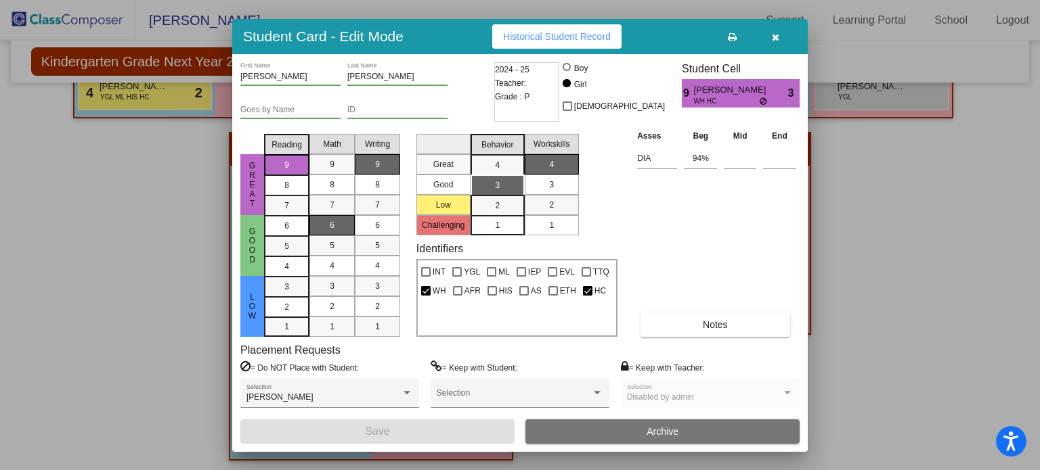
click at [776, 32] on icon "button" at bounding box center [775, 36] width 7 height 9
